Goal: Task Accomplishment & Management: Use online tool/utility

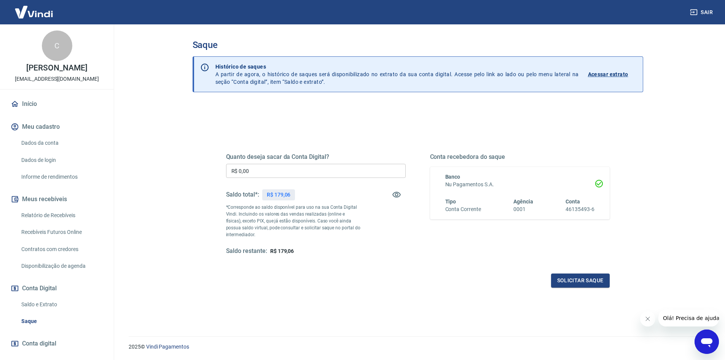
click at [263, 170] on input "R$ 0,00" at bounding box center [316, 171] width 180 height 14
type input "R$ 179,06"
click at [578, 283] on button "Solicitar saque" at bounding box center [580, 280] width 59 height 14
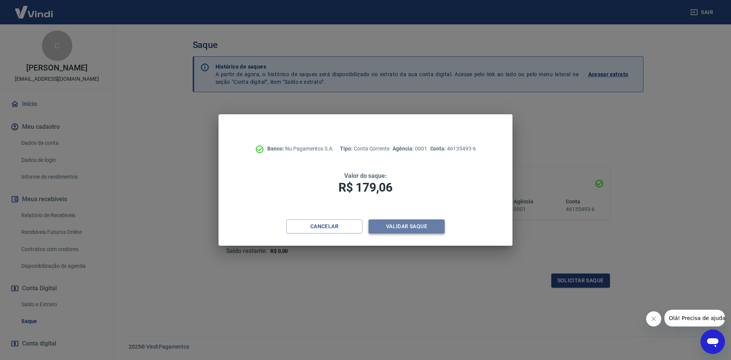
click at [407, 220] on button "Validar saque" at bounding box center [406, 226] width 76 height 14
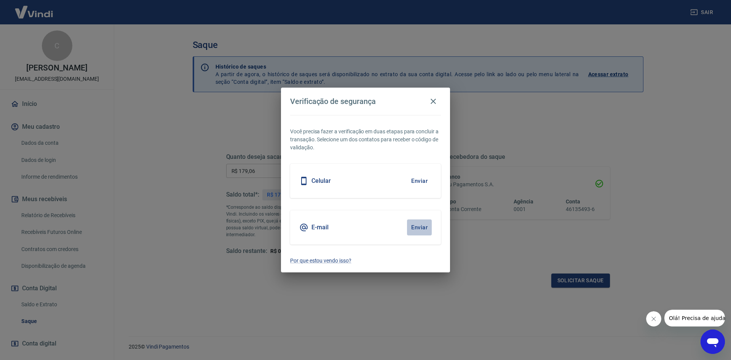
click at [420, 226] on button "Enviar" at bounding box center [419, 227] width 25 height 16
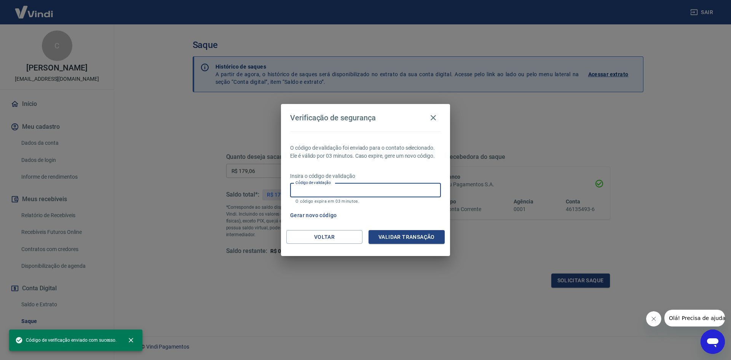
click at [392, 193] on input "Código de validação" at bounding box center [365, 190] width 151 height 14
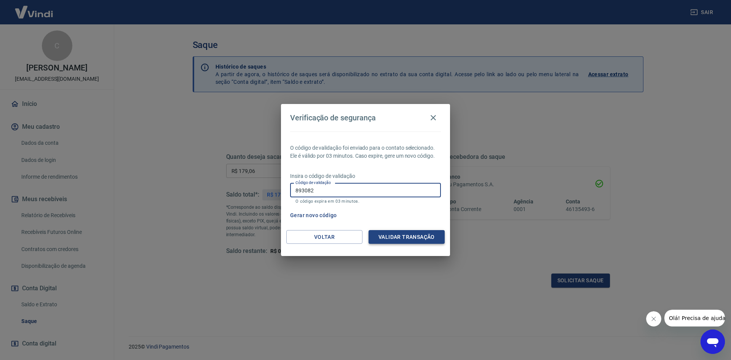
type input "893082"
click at [388, 235] on button "Validar transação" at bounding box center [406, 237] width 76 height 14
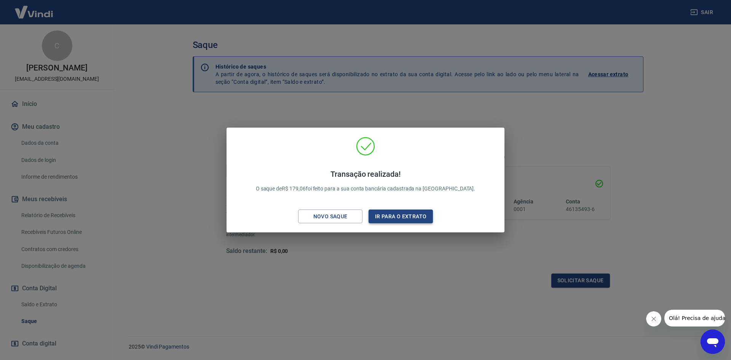
click at [390, 215] on button "Ir para o extrato" at bounding box center [400, 216] width 64 height 14
